Goal: Obtain resource: Obtain resource

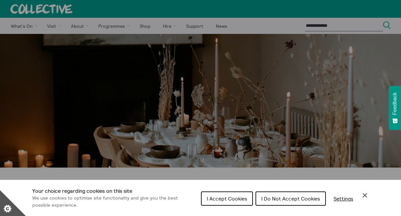
click at [295, 198] on span "I Do Not Accept Cookies" at bounding box center [290, 198] width 59 height 6
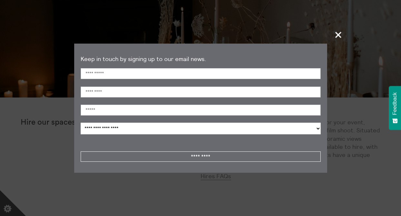
scroll to position [73, 0]
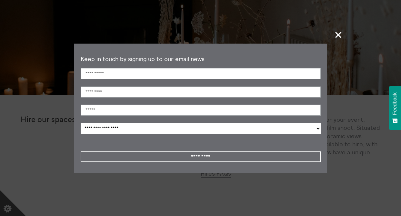
click at [337, 32] on span "+" at bounding box center [338, 34] width 19 height 19
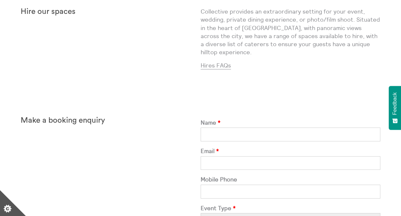
scroll to position [0, 0]
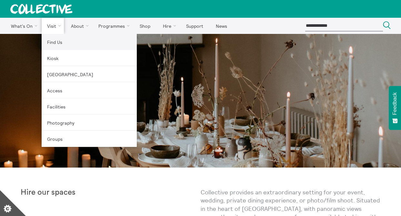
click at [59, 41] on link "Find Us" at bounding box center [89, 42] width 95 height 16
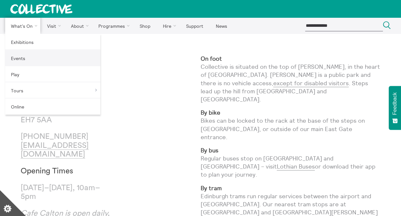
click at [25, 56] on link "Events" at bounding box center [52, 58] width 95 height 16
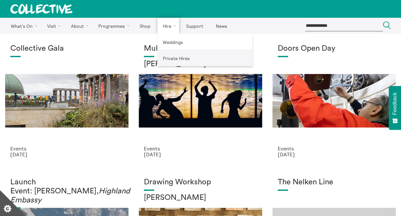
click at [172, 57] on link "Private Hires" at bounding box center [205, 58] width 95 height 16
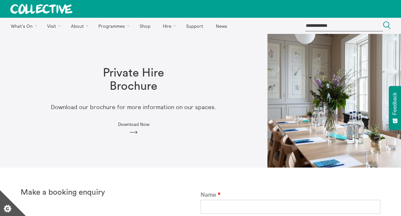
click at [129, 122] on span "Download Now" at bounding box center [133, 124] width 31 height 5
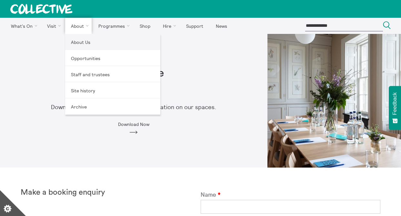
click at [84, 39] on link "About Us" at bounding box center [112, 42] width 95 height 16
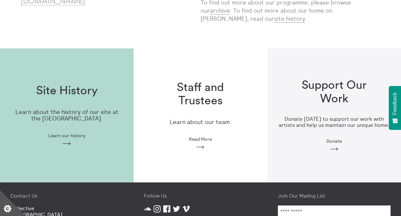
scroll to position [154, 0]
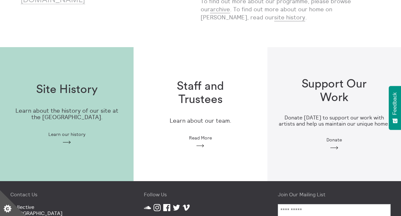
click at [203, 100] on h1 "Staff and Trustees" at bounding box center [200, 93] width 83 height 27
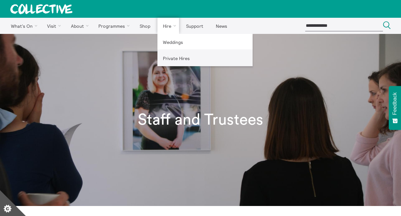
click at [178, 57] on link "Private Hires" at bounding box center [205, 58] width 95 height 16
